Goal: Information Seeking & Learning: Compare options

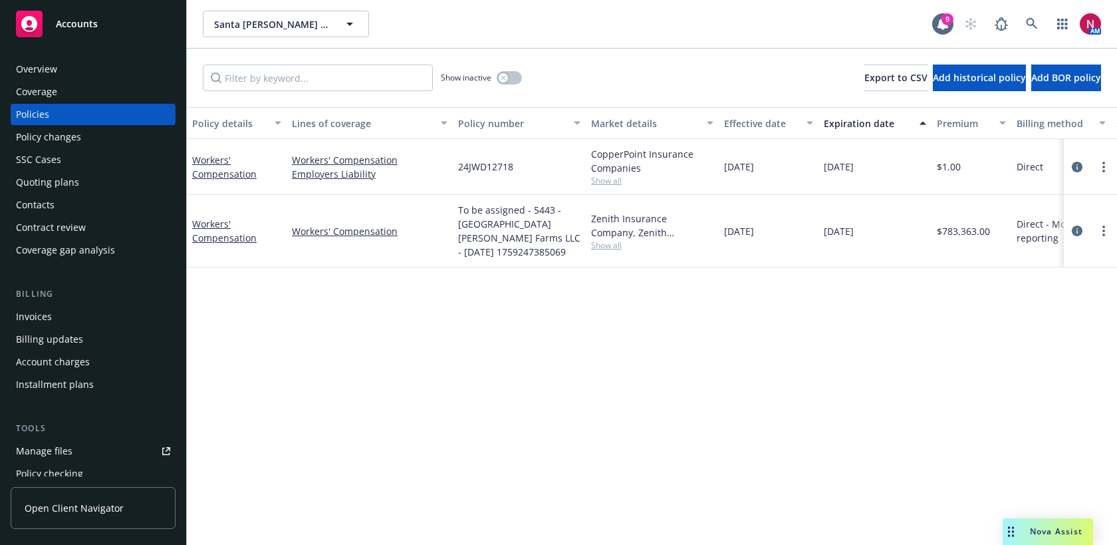
click at [90, 180] on div "Quoting plans" at bounding box center [93, 182] width 154 height 21
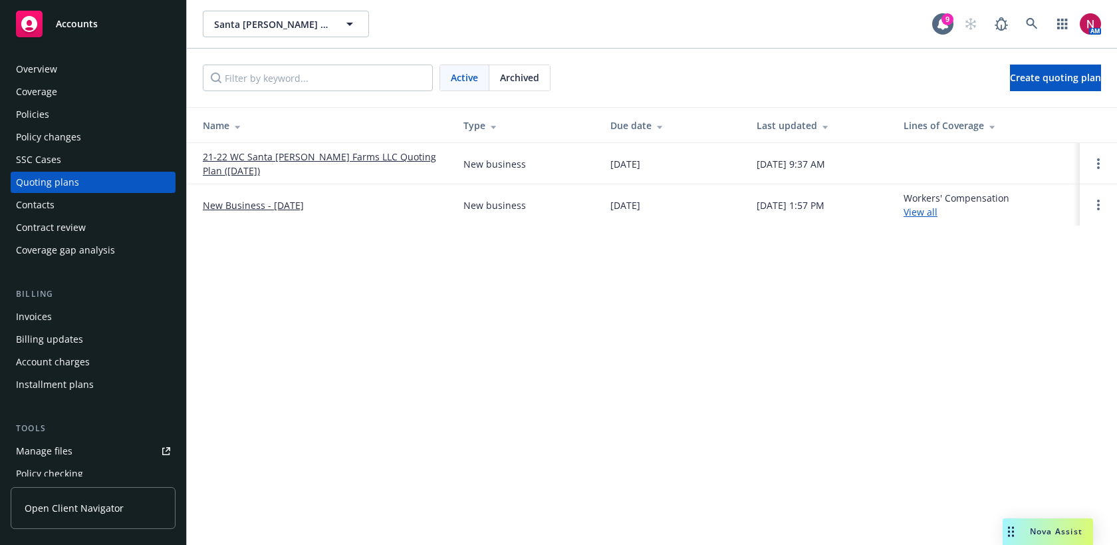
click at [528, 68] on div "Archived" at bounding box center [519, 77] width 61 height 25
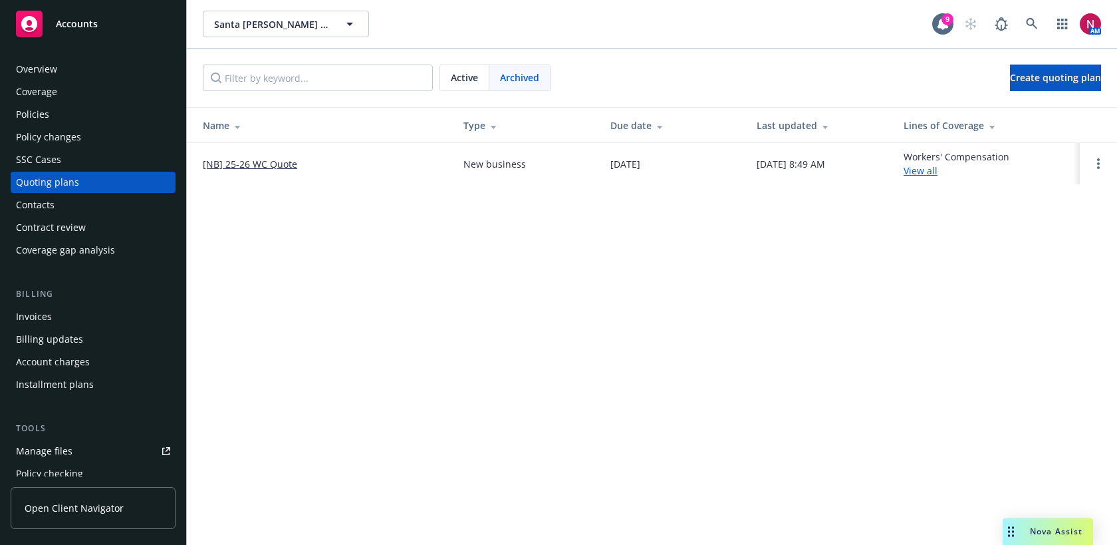
click at [264, 164] on link "[NB] 25-26 WC Quote" at bounding box center [250, 164] width 94 height 14
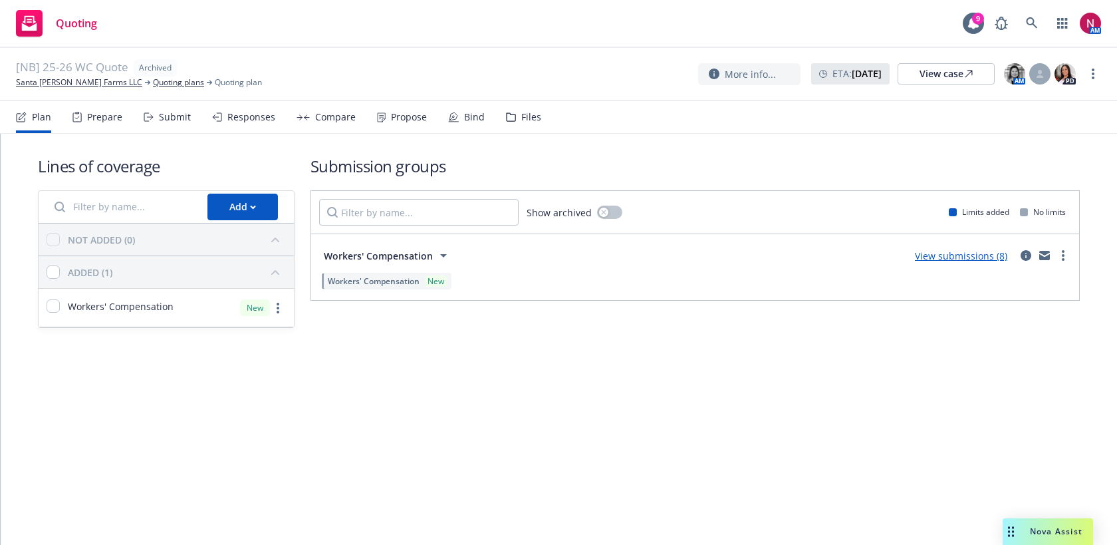
click at [322, 122] on div "Compare" at bounding box center [335, 117] width 41 height 11
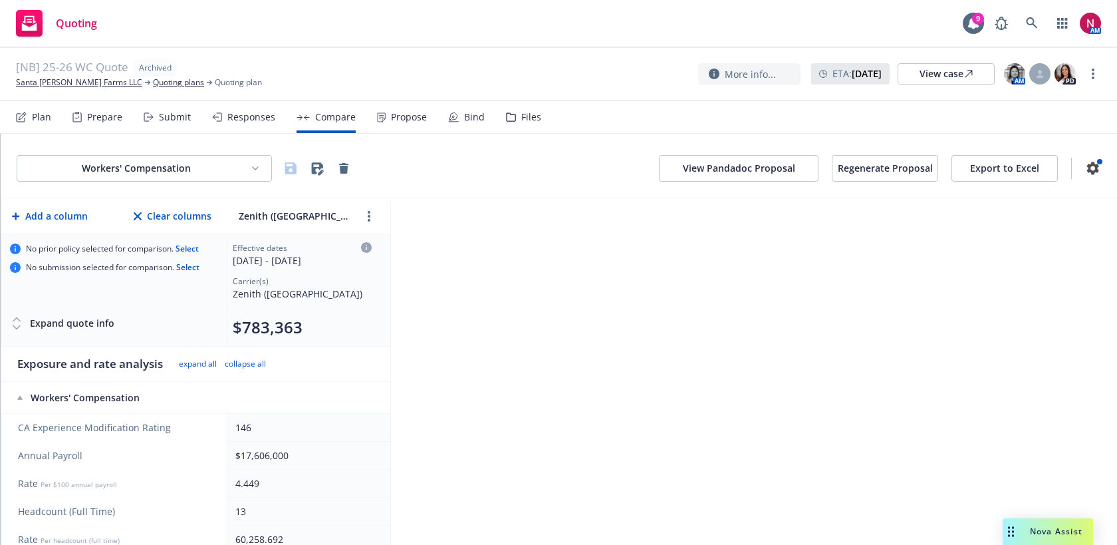
click at [247, 115] on div "Responses" at bounding box center [251, 117] width 48 height 11
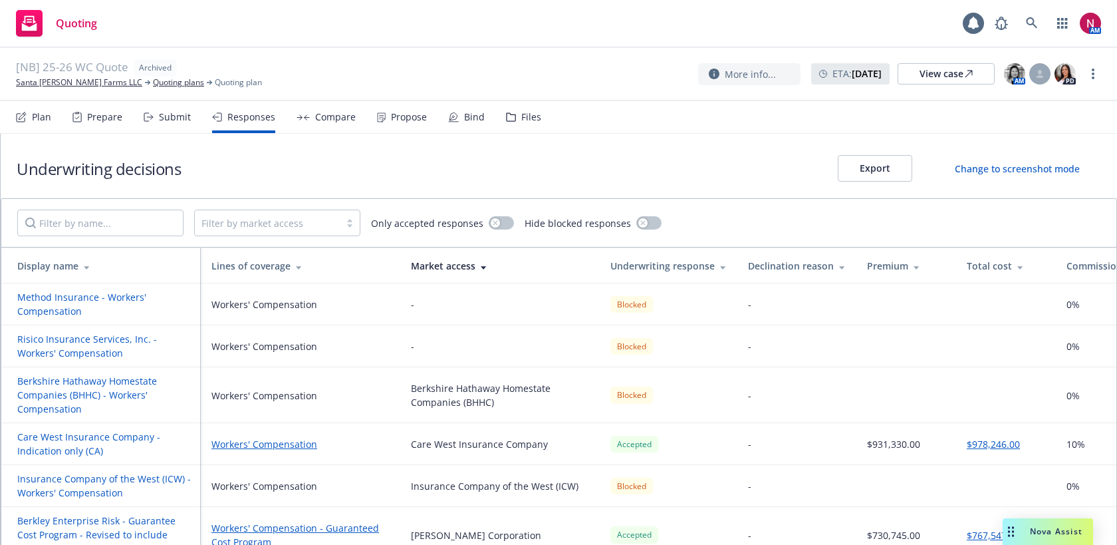
scroll to position [148, 0]
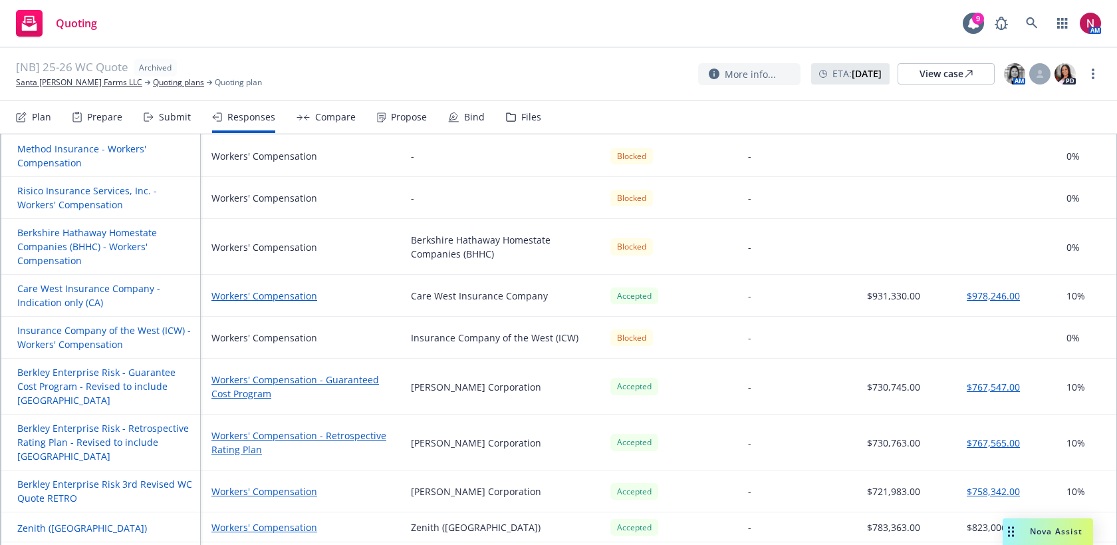
click at [66, 521] on button "Zenith ([GEOGRAPHIC_DATA])" at bounding box center [82, 528] width 130 height 14
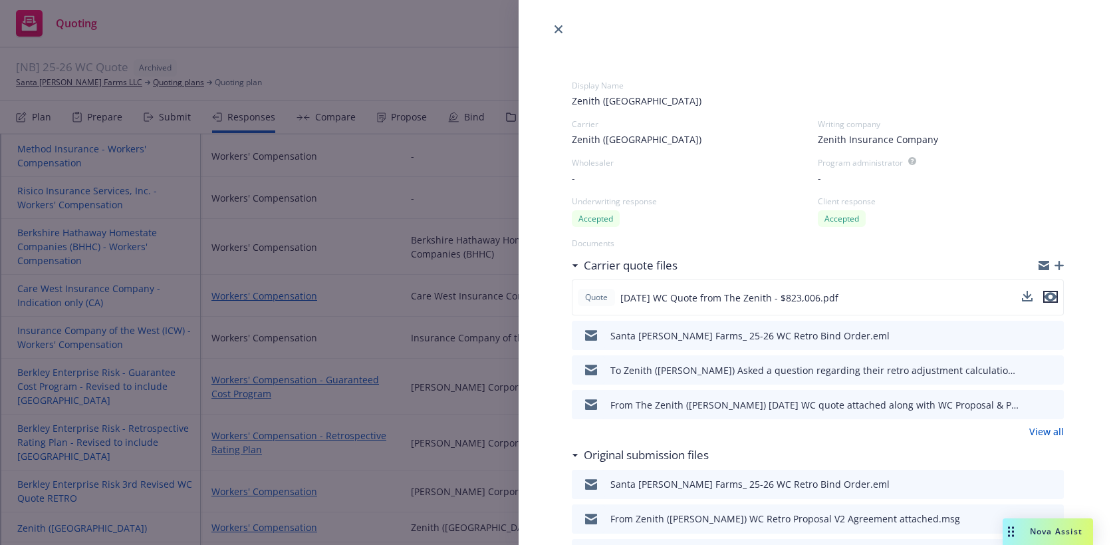
click at [1054, 299] on icon "preview file" at bounding box center [1051, 297] width 12 height 9
click at [558, 31] on icon "close" at bounding box center [559, 29] width 8 height 8
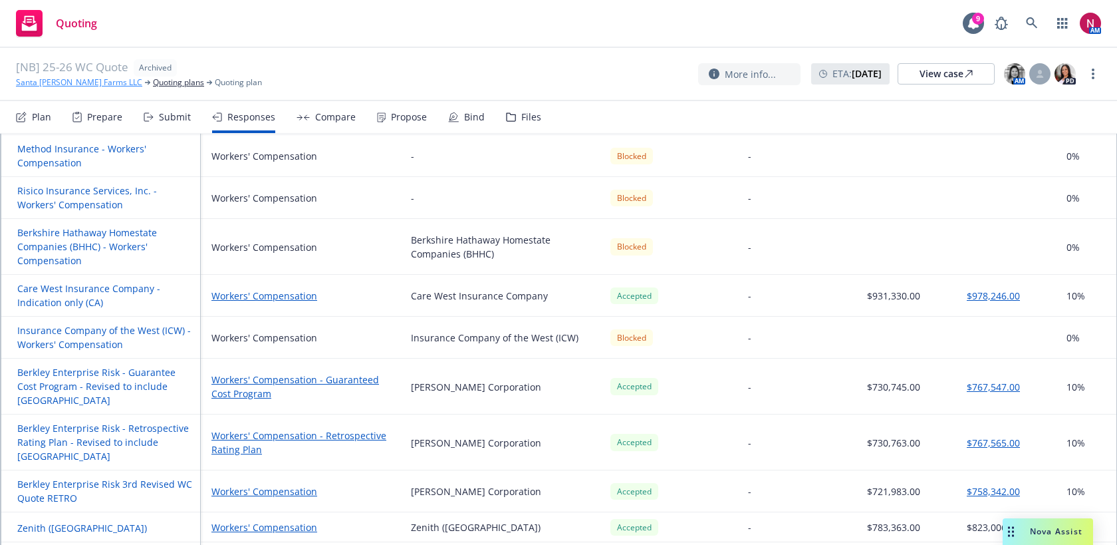
click at [74, 81] on link "Santa [PERSON_NAME] Farms LLC" at bounding box center [79, 82] width 126 height 12
